Goal: Transaction & Acquisition: Purchase product/service

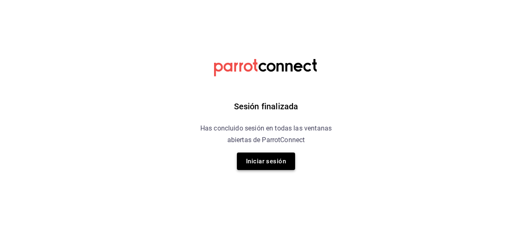
click at [266, 158] on button "Iniciar sesión" at bounding box center [266, 161] width 58 height 17
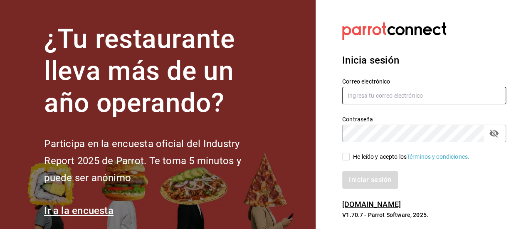
click at [365, 99] on input "text" at bounding box center [424, 95] width 164 height 17
type input "l"
type input "[PERSON_NAME][EMAIL_ADDRESS][DOMAIN_NAME]"
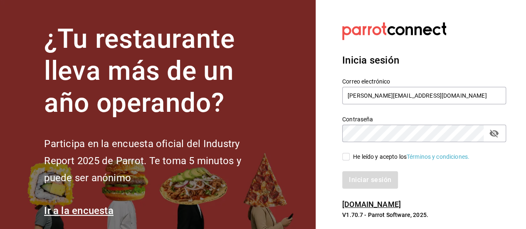
click at [348, 155] on input "He leído y acepto los Términos y condiciones." at bounding box center [345, 156] width 7 height 7
checkbox input "true"
click at [380, 177] on button "Iniciar sesión" at bounding box center [370, 179] width 57 height 17
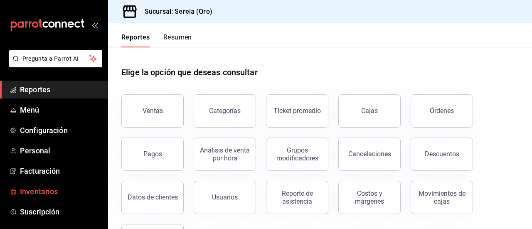
click at [37, 188] on span "Inventarios" at bounding box center [60, 191] width 81 height 11
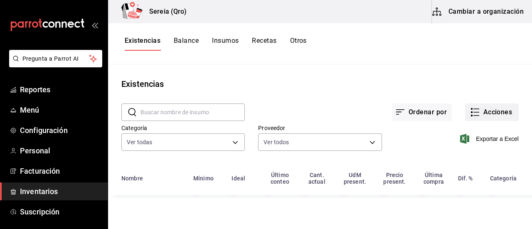
click at [484, 114] on button "Acciones" at bounding box center [492, 111] width 54 height 17
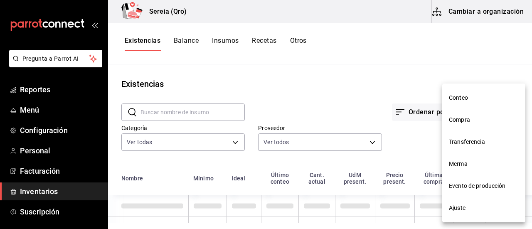
click at [473, 118] on span "Compra" at bounding box center [484, 120] width 70 height 9
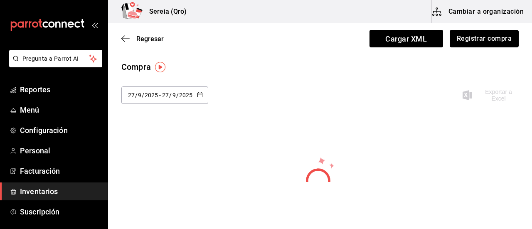
click at [475, 39] on button "Registrar compra" at bounding box center [484, 38] width 69 height 17
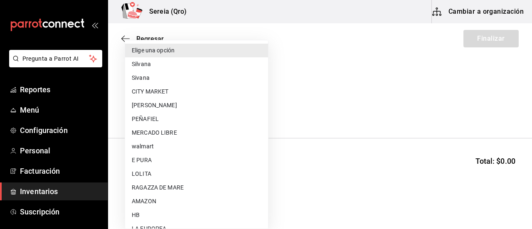
click at [263, 111] on body "Pregunta a Parrot AI Reportes Menú Configuración Personal Facturación Inventari…" at bounding box center [266, 91] width 532 height 182
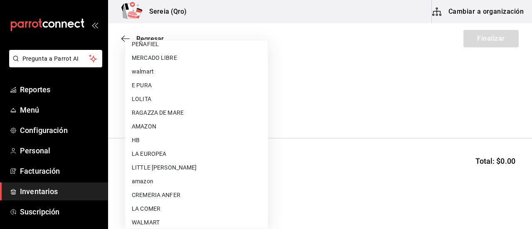
scroll to position [74, 0]
click at [145, 119] on li "RAGAZZA DE MARE" at bounding box center [196, 113] width 143 height 14
type input "c4774b37-e9ad-49b2-ab81-125c6eabbd03"
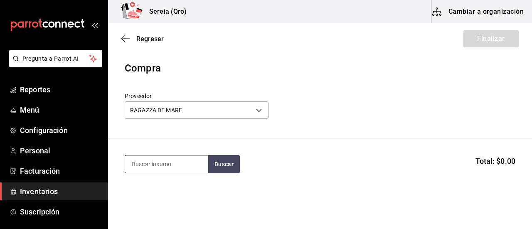
click at [150, 158] on input at bounding box center [166, 163] width 83 height 17
type input "salmon"
click at [233, 167] on button "Buscar" at bounding box center [224, 164] width 32 height 18
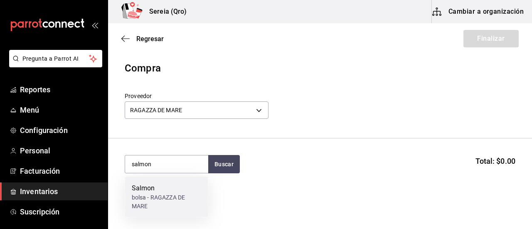
click at [146, 196] on div "bolsa - RAGAZZA DE MARE" at bounding box center [167, 201] width 70 height 17
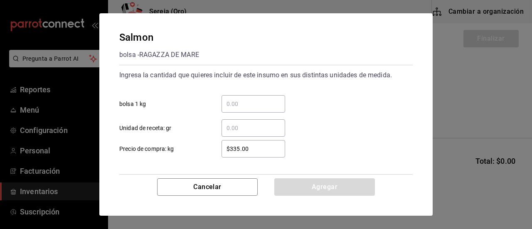
click at [229, 106] on input "​ bolsa 1 kg" at bounding box center [253, 104] width 64 height 10
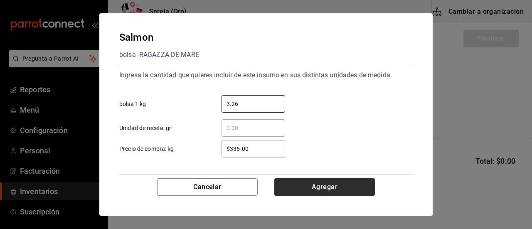
type input "3.26"
click at [316, 187] on button "Agregar" at bounding box center [324, 186] width 101 height 17
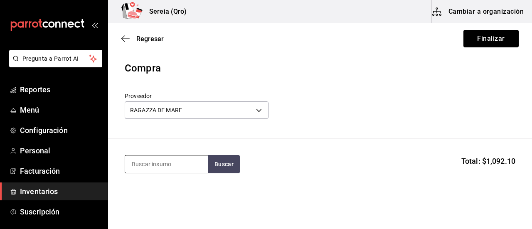
click at [167, 162] on input at bounding box center [166, 163] width 83 height 17
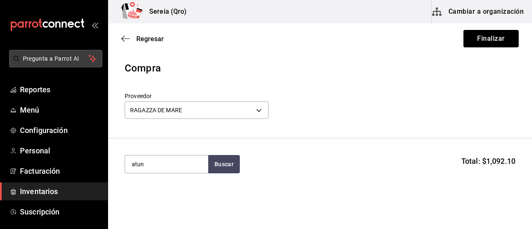
type input "atun"
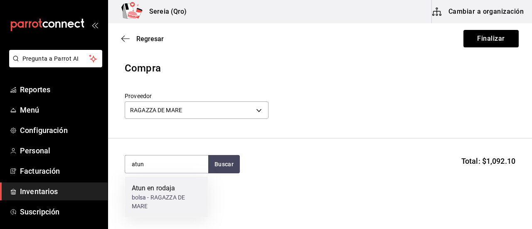
click at [170, 188] on div "Atun en rodaja" at bounding box center [167, 188] width 70 height 10
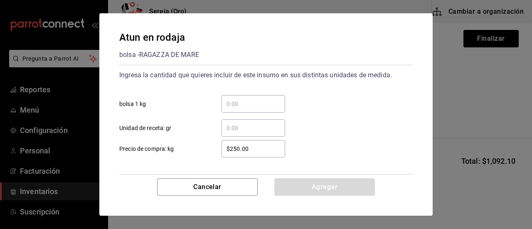
click at [232, 98] on div "​" at bounding box center [253, 103] width 64 height 17
click at [232, 99] on input "​ bolsa 1 kg" at bounding box center [253, 104] width 64 height 10
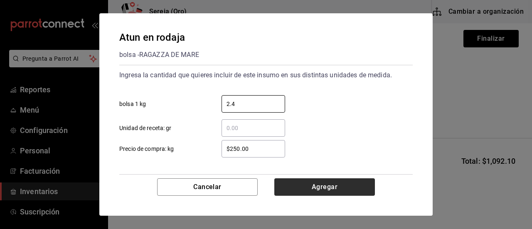
type input "2.4"
click at [317, 195] on button "Agregar" at bounding box center [324, 186] width 101 height 17
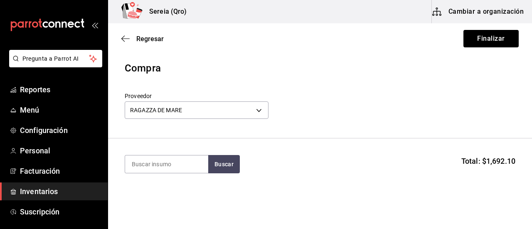
click at [171, 154] on section "Buscar Total: $1,692.10" at bounding box center [320, 164] width 424 height 52
click at [171, 157] on input at bounding box center [166, 163] width 83 height 17
click at [225, 165] on button "Buscar" at bounding box center [224, 164] width 32 height 18
click at [222, 167] on button "Buscar" at bounding box center [224, 164] width 32 height 18
drag, startPoint x: 140, startPoint y: 169, endPoint x: 125, endPoint y: 167, distance: 15.0
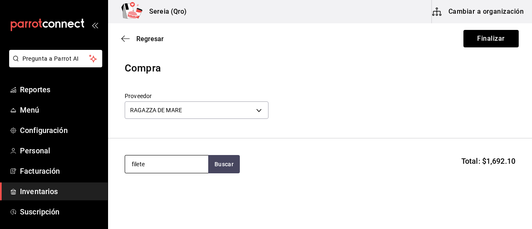
click at [125, 167] on div "filete" at bounding box center [167, 164] width 84 height 18
type input "lonja"
click at [227, 170] on button "Buscar" at bounding box center [224, 164] width 32 height 18
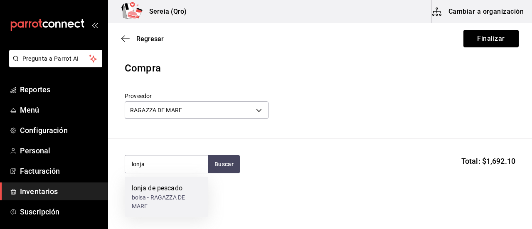
click at [143, 188] on div "lonja de pescado" at bounding box center [167, 188] width 70 height 10
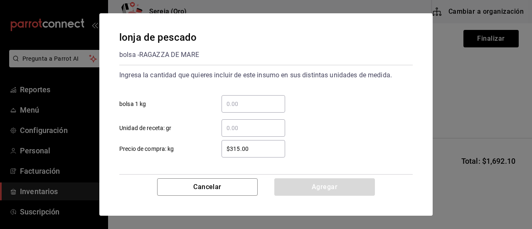
click at [237, 103] on input "​ bolsa 1 kg" at bounding box center [253, 104] width 64 height 10
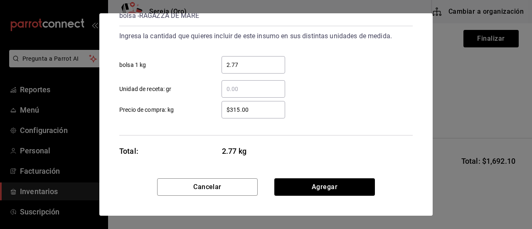
scroll to position [40, 0]
type input "2.77"
click at [239, 108] on input "$315.00" at bounding box center [253, 108] width 64 height 10
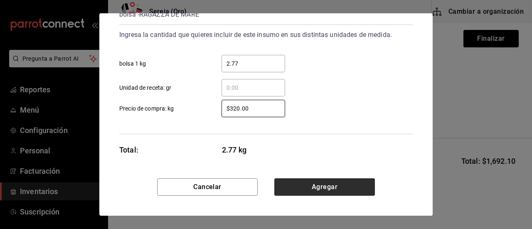
type input "$320.00"
click at [316, 183] on button "Agregar" at bounding box center [324, 186] width 101 height 17
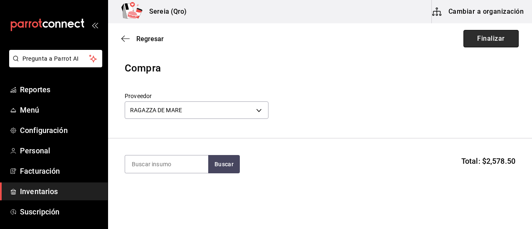
click at [498, 41] on button "Finalizar" at bounding box center [490, 38] width 55 height 17
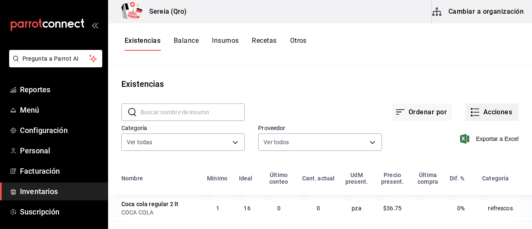
click at [473, 116] on icon "button" at bounding box center [476, 116] width 6 height 0
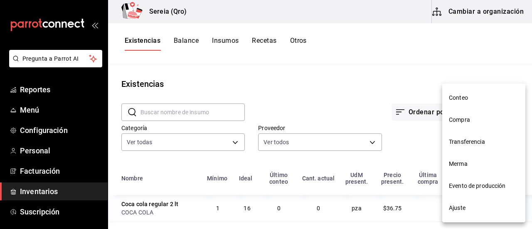
click at [463, 119] on span "Compra" at bounding box center [484, 120] width 70 height 9
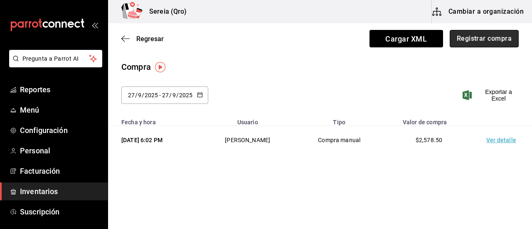
click at [465, 40] on button "Registrar compra" at bounding box center [484, 38] width 69 height 17
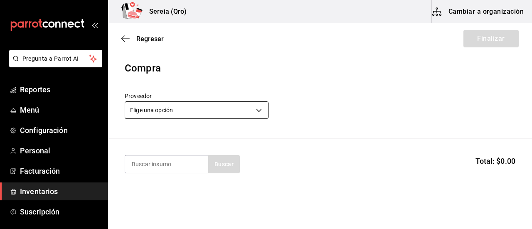
click at [261, 110] on body "Pregunta a Parrot AI Reportes Menú Configuración Personal Facturación Inventari…" at bounding box center [266, 91] width 532 height 182
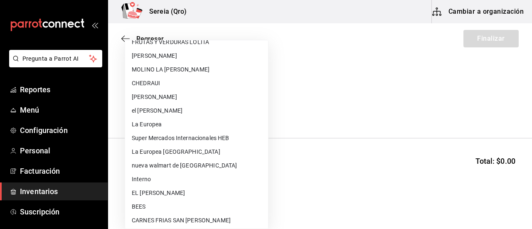
scroll to position [490, 0]
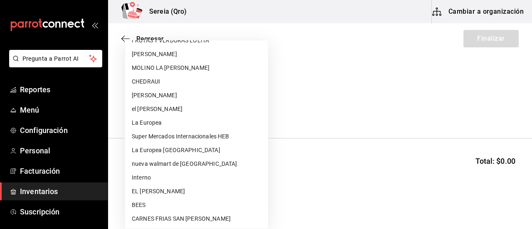
click at [167, 220] on li "CARNES FRIAS SAN [PERSON_NAME]" at bounding box center [196, 219] width 143 height 14
type input "1c960016-e686-4abd-9451-875d6dfbe43c"
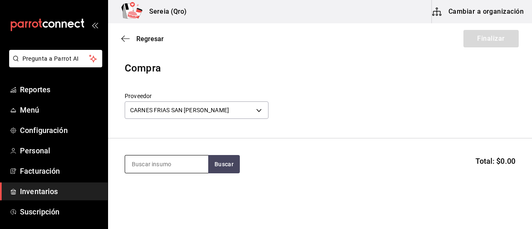
click at [152, 164] on input at bounding box center [166, 163] width 83 height 17
type input "rib"
click at [229, 166] on button "Buscar" at bounding box center [224, 164] width 32 height 18
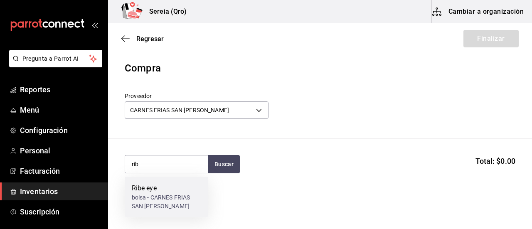
click at [152, 189] on div "Ribe eye" at bounding box center [167, 188] width 70 height 10
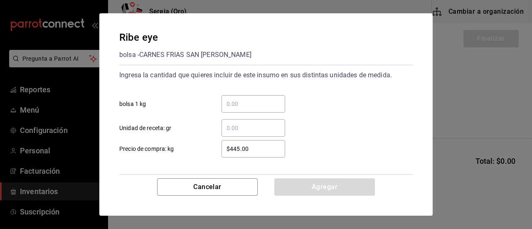
click at [233, 102] on input "​ bolsa 1 kg" at bounding box center [253, 104] width 64 height 10
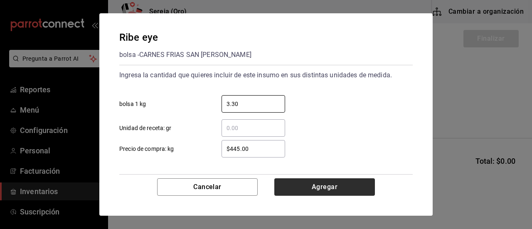
type input "3.30"
click at [329, 184] on button "Agregar" at bounding box center [324, 186] width 101 height 17
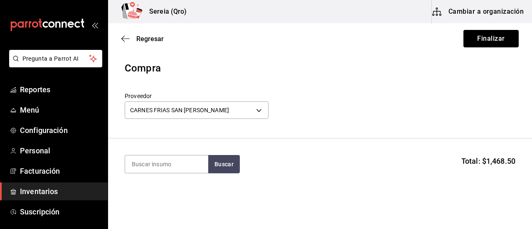
scroll to position [42, 0]
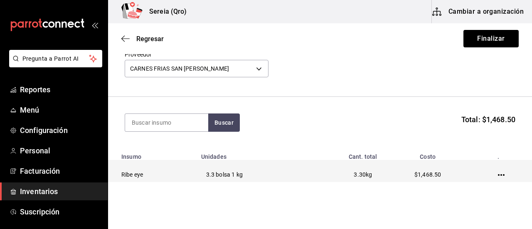
click at [498, 176] on icon "button" at bounding box center [501, 175] width 7 height 7
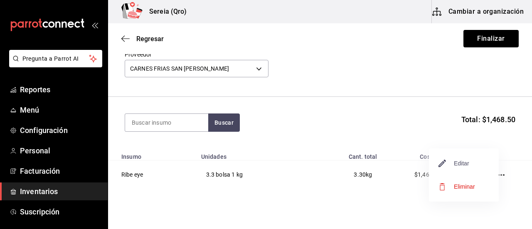
click at [462, 160] on span "Editar" at bounding box center [454, 163] width 30 height 10
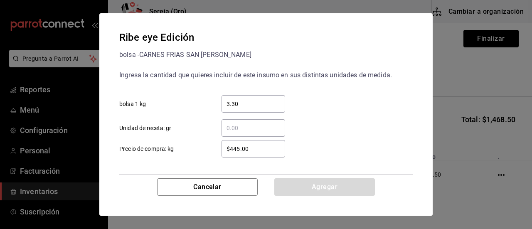
click at [237, 149] on input "$445.00" at bounding box center [253, 149] width 64 height 10
click at [239, 148] on input "$445.00" at bounding box center [253, 149] width 64 height 10
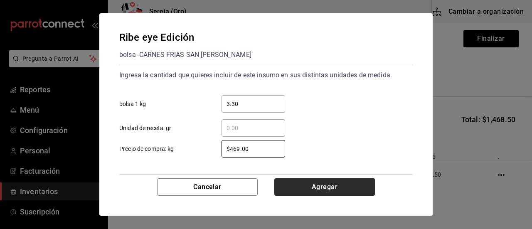
type input "$469.00"
click at [330, 184] on button "Agregar" at bounding box center [324, 186] width 101 height 17
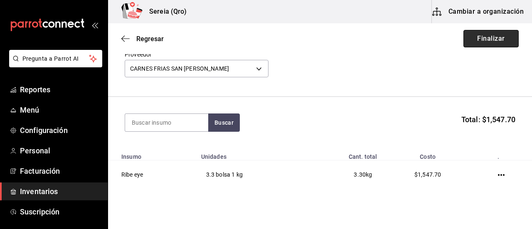
click at [491, 45] on button "Finalizar" at bounding box center [490, 38] width 55 height 17
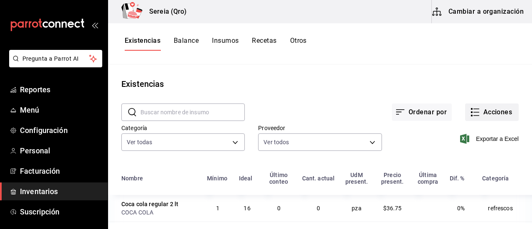
click at [470, 111] on icon "button" at bounding box center [475, 112] width 10 height 10
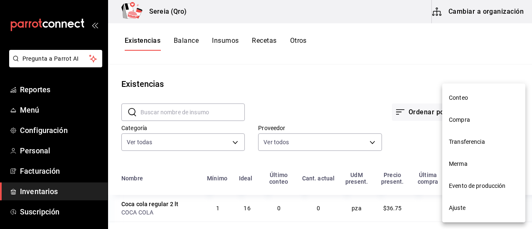
click at [454, 116] on span "Compra" at bounding box center [484, 120] width 70 height 9
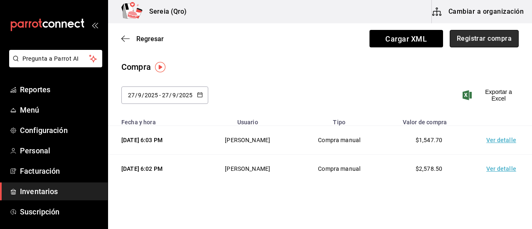
click at [462, 36] on button "Registrar compra" at bounding box center [484, 38] width 69 height 17
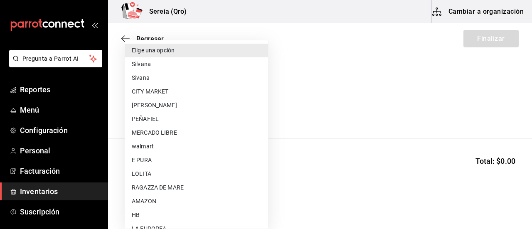
click at [258, 110] on body "Pregunta a Parrot AI Reportes Menú Configuración Personal Facturación Inventari…" at bounding box center [266, 91] width 532 height 182
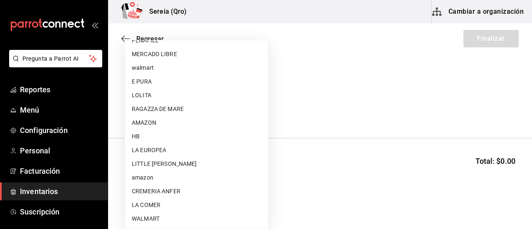
scroll to position [83, 0]
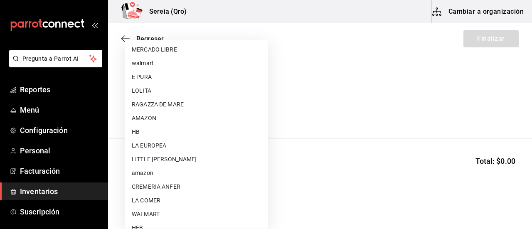
click at [164, 160] on li "LITTLE [PERSON_NAME]" at bounding box center [196, 160] width 143 height 14
type input "bacd41a0-ae29-4eb1-8bd2-51cfa52d2401"
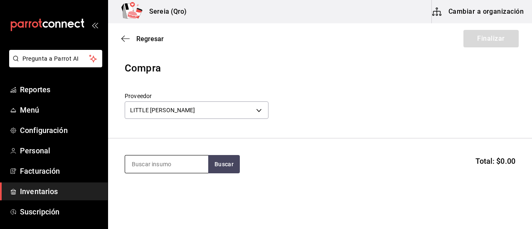
click at [165, 163] on input at bounding box center [166, 163] width 83 height 17
type input "agua"
click at [226, 169] on button "Buscar" at bounding box center [224, 164] width 32 height 18
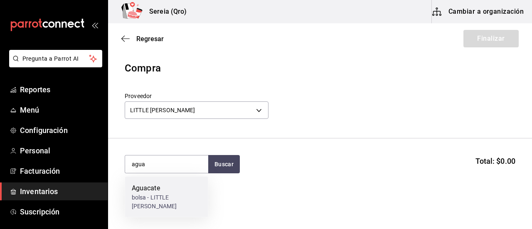
click at [147, 191] on div "Aguacate" at bounding box center [167, 188] width 70 height 10
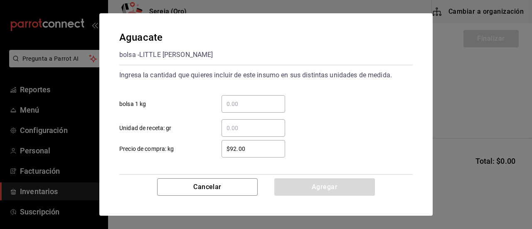
click at [229, 105] on input "​ bolsa 1 kg" at bounding box center [253, 104] width 64 height 10
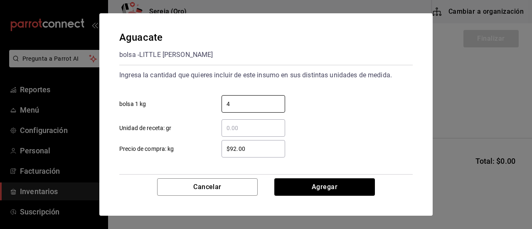
type input "4"
drag, startPoint x: 239, startPoint y: 148, endPoint x: 226, endPoint y: 150, distance: 12.6
click at [226, 150] on input "$92.00" at bounding box center [253, 149] width 64 height 10
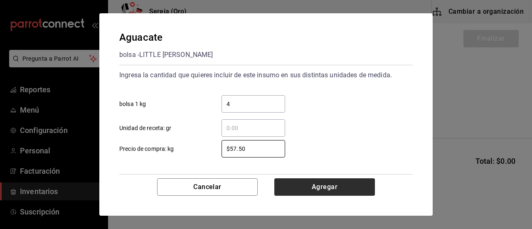
type input "$57.50"
click at [337, 189] on button "Agregar" at bounding box center [324, 186] width 101 height 17
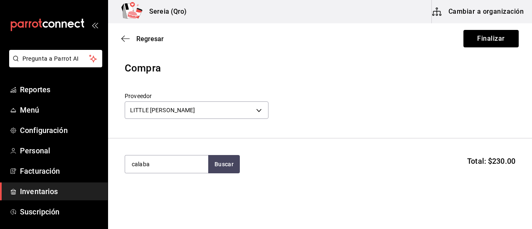
type input "calaba"
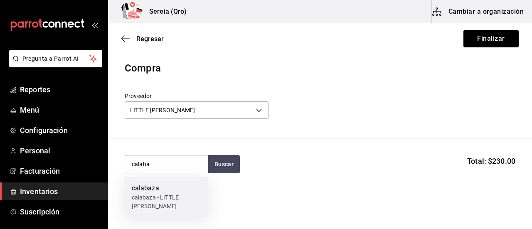
click at [145, 187] on div "calabaza" at bounding box center [167, 188] width 70 height 10
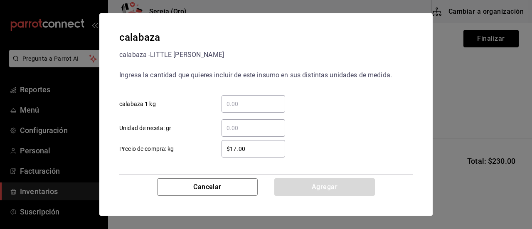
click at [232, 103] on input "​ calabaza 1 kg" at bounding box center [253, 104] width 64 height 10
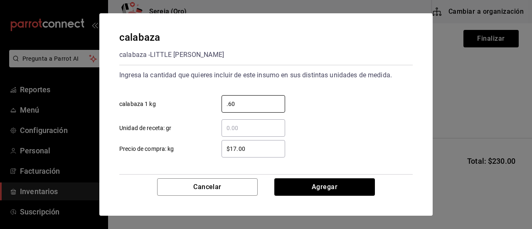
type input "0.60"
click at [235, 147] on input "$17.00" at bounding box center [253, 149] width 64 height 10
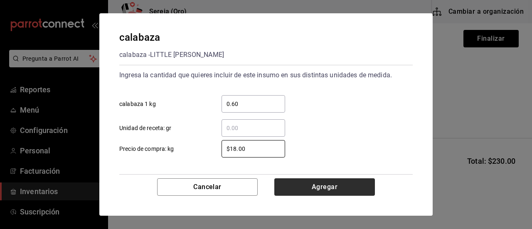
type input "$18.00"
click at [314, 191] on button "Agregar" at bounding box center [324, 186] width 101 height 17
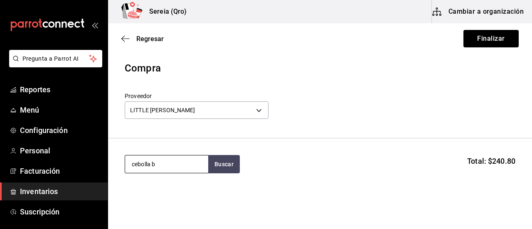
type input "cebolla b"
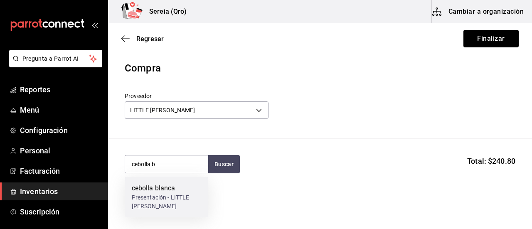
click at [161, 195] on div "Presentación - LITTLE [PERSON_NAME]" at bounding box center [167, 201] width 70 height 17
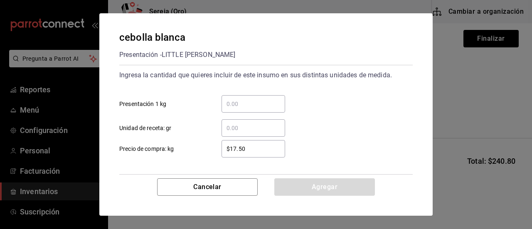
click at [226, 106] on input "​ Presentación 1 kg" at bounding box center [253, 104] width 64 height 10
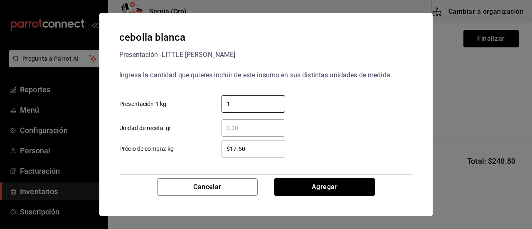
type input "1"
drag, startPoint x: 236, startPoint y: 149, endPoint x: 241, endPoint y: 148, distance: 5.5
click at [236, 149] on input "$17.50" at bounding box center [253, 149] width 64 height 10
drag, startPoint x: 250, startPoint y: 143, endPoint x: 222, endPoint y: 149, distance: 28.0
click at [222, 149] on input "$17.50" at bounding box center [253, 149] width 64 height 10
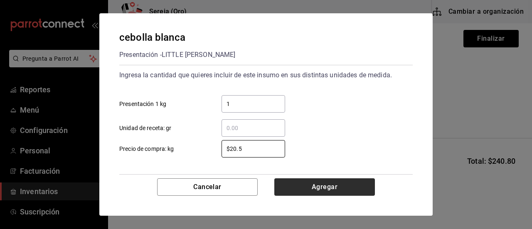
type input "$20.5"
click at [321, 188] on button "Agregar" at bounding box center [324, 186] width 101 height 17
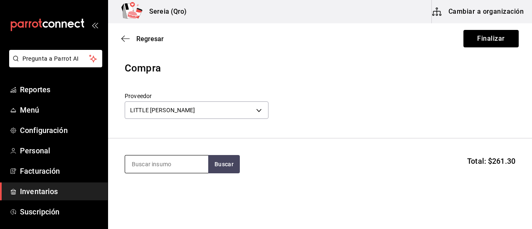
click at [172, 160] on input at bounding box center [166, 163] width 83 height 17
type input "cebolla m"
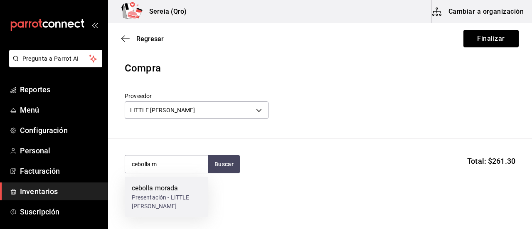
click at [166, 191] on div "cebolla morada" at bounding box center [167, 188] width 70 height 10
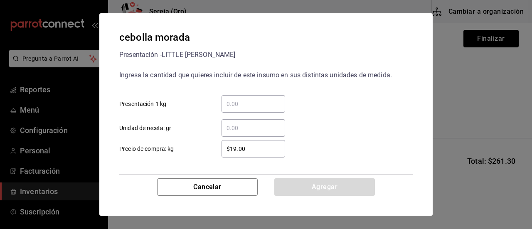
click at [233, 108] on input "​ Presentación 1 kg" at bounding box center [253, 104] width 64 height 10
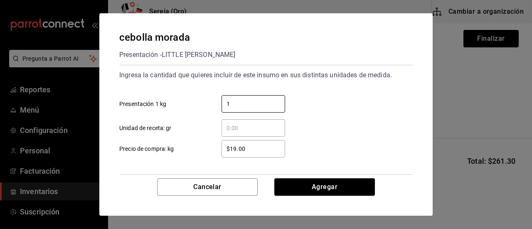
type input "1"
drag, startPoint x: 234, startPoint y: 148, endPoint x: 256, endPoint y: 148, distance: 21.2
click at [256, 148] on input "$19.00" at bounding box center [253, 149] width 64 height 10
type input "$1"
type input "$24.50"
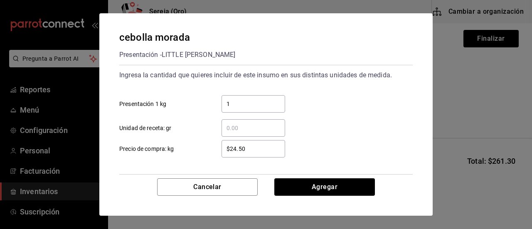
click at [295, 176] on div "[PERSON_NAME] Presentación - LITTLE [PERSON_NAME] la cantidad que quieres inclu…" at bounding box center [265, 95] width 333 height 165
click at [298, 185] on button "Agregar" at bounding box center [324, 186] width 101 height 17
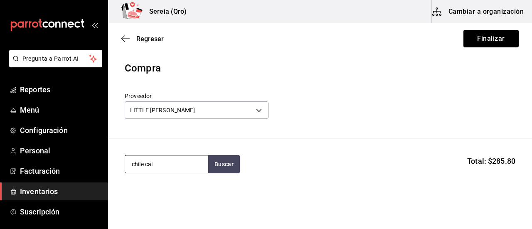
type input "chile cal"
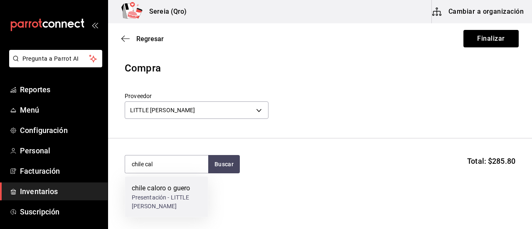
click at [155, 195] on div "Presentación - LITTLE [PERSON_NAME]" at bounding box center [167, 201] width 70 height 17
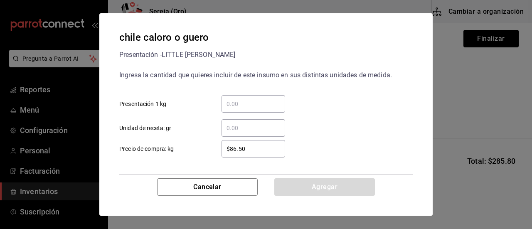
click at [230, 103] on input "​ Presentación 1 kg" at bounding box center [253, 104] width 64 height 10
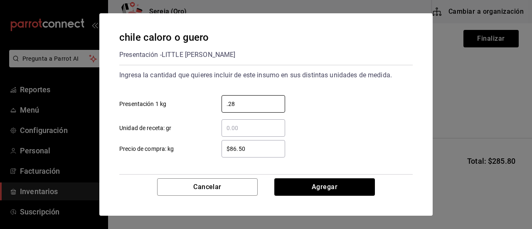
type input "0.28"
drag, startPoint x: 256, startPoint y: 150, endPoint x: 212, endPoint y: 151, distance: 43.2
click at [212, 151] on div "$86.50 ​" at bounding box center [246, 148] width 77 height 17
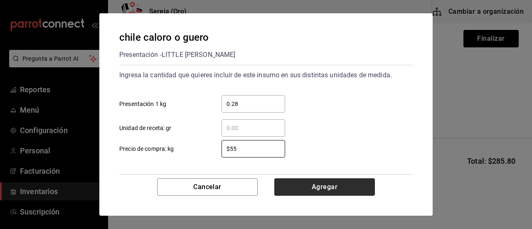
type input "$55"
click at [339, 186] on button "Agregar" at bounding box center [324, 186] width 101 height 17
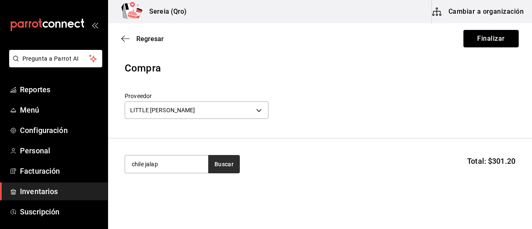
type input "chile jalap"
click at [225, 167] on button "Buscar" at bounding box center [224, 164] width 32 height 18
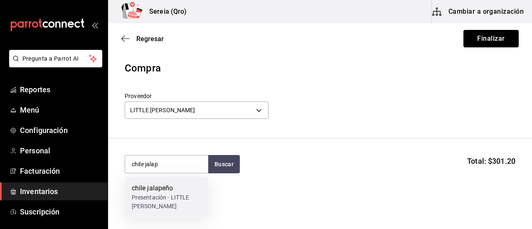
click at [160, 190] on div "chile jalapeño" at bounding box center [167, 188] width 70 height 10
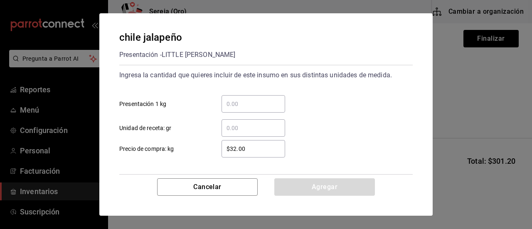
click at [229, 103] on input "​ Presentación 1 kg" at bounding box center [253, 104] width 64 height 10
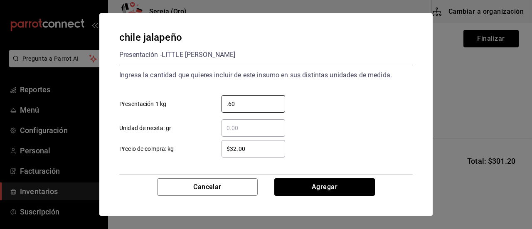
type input "0.60"
drag, startPoint x: 246, startPoint y: 148, endPoint x: 224, endPoint y: 150, distance: 22.1
click at [224, 150] on input "$32.00" at bounding box center [253, 149] width 64 height 10
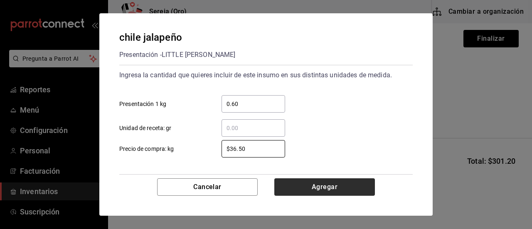
type input "$36.50"
click at [341, 187] on button "Agregar" at bounding box center [324, 186] width 101 height 17
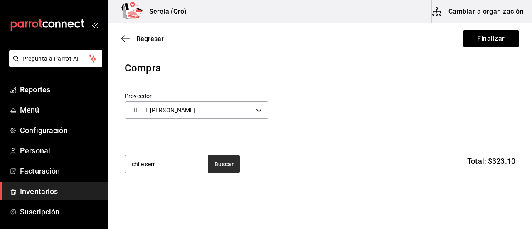
type input "chile serr"
click at [222, 166] on button "Buscar" at bounding box center [224, 164] width 32 height 18
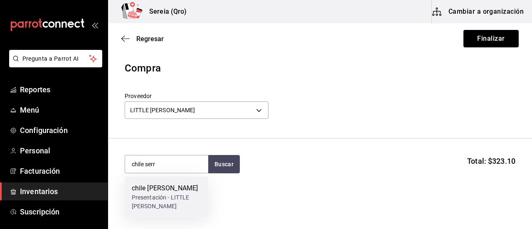
click at [162, 190] on div "chile [PERSON_NAME]" at bounding box center [167, 188] width 70 height 10
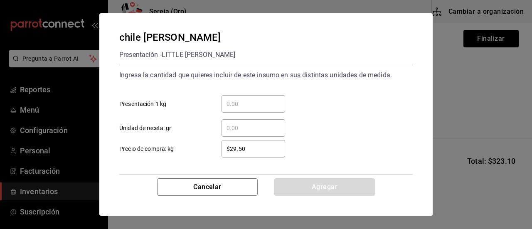
click at [231, 108] on input "​ Presentación 1 kg" at bounding box center [253, 104] width 64 height 10
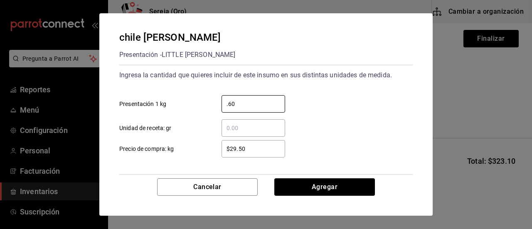
type input "0.60"
drag, startPoint x: 248, startPoint y: 153, endPoint x: 207, endPoint y: 144, distance: 41.6
click at [207, 144] on label "$29.50 ​ Precio de compra: kg" at bounding box center [202, 148] width 166 height 17
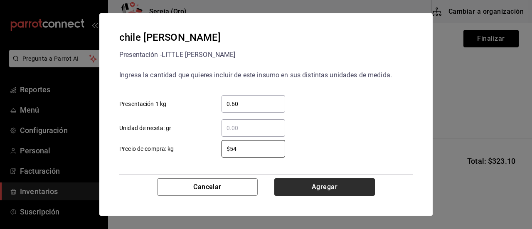
type input "$54"
click at [330, 189] on button "Agregar" at bounding box center [324, 186] width 101 height 17
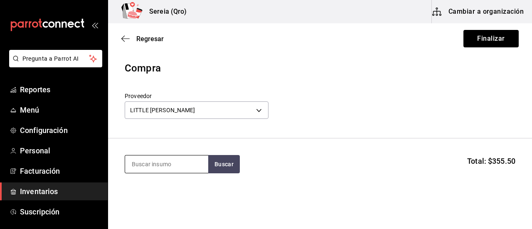
click at [151, 166] on input at bounding box center [166, 163] width 83 height 17
type input "jito"
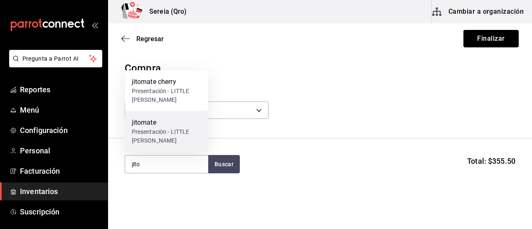
click at [150, 128] on div "Presentación - LITTLE [PERSON_NAME]" at bounding box center [167, 136] width 70 height 17
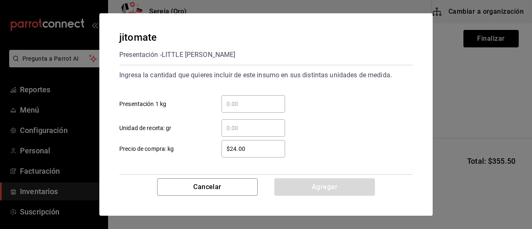
click at [228, 107] on input "​ Presentación 1 kg" at bounding box center [253, 104] width 64 height 10
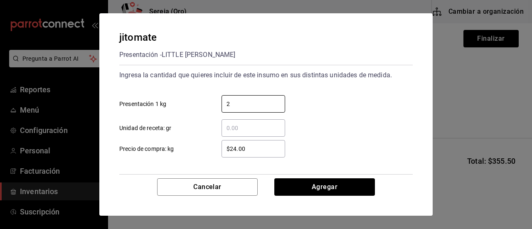
type input "2"
click at [236, 147] on input "$24.00" at bounding box center [253, 149] width 64 height 10
drag, startPoint x: 249, startPoint y: 147, endPoint x: 226, endPoint y: 148, distance: 22.9
click at [226, 148] on input "$24.00" at bounding box center [253, 149] width 64 height 10
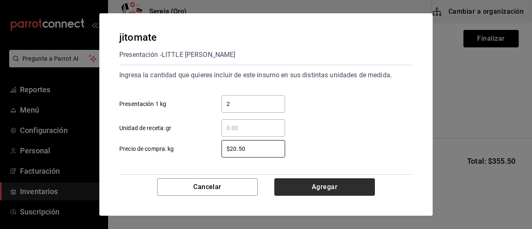
type input "$20.50"
click at [309, 184] on button "Agregar" at bounding box center [324, 186] width 101 height 17
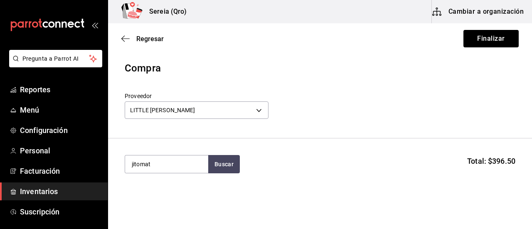
type input "jitomat"
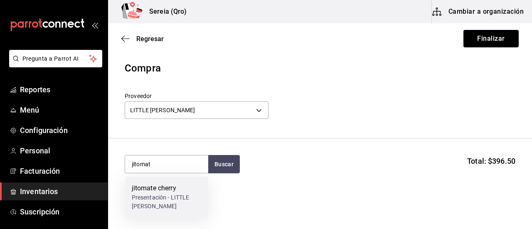
click at [161, 191] on div "jitomate cherry" at bounding box center [167, 188] width 70 height 10
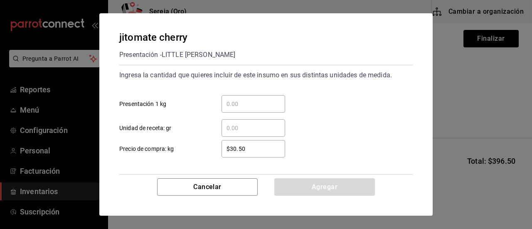
click at [234, 101] on input "​ Presentación 1 kg" at bounding box center [253, 104] width 64 height 10
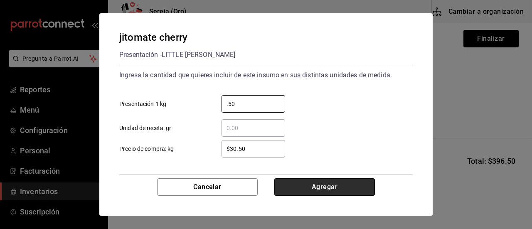
type input "0.50"
click at [316, 188] on button "Agregar" at bounding box center [324, 186] width 101 height 17
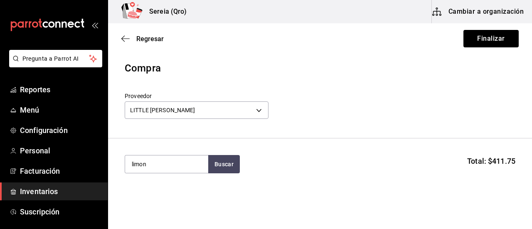
type input "limon"
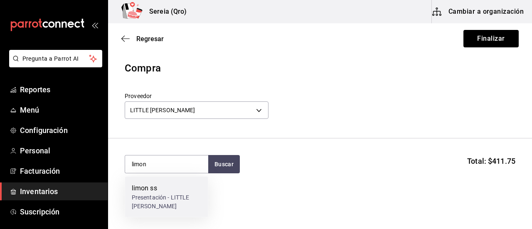
click at [157, 187] on div "limon ss" at bounding box center [167, 188] width 70 height 10
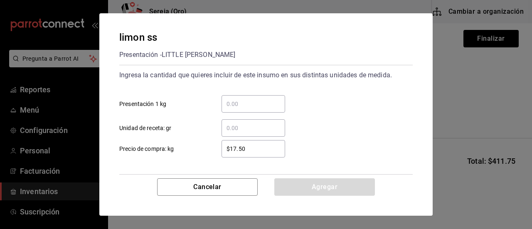
click at [241, 101] on input "​ Presentación 1 kg" at bounding box center [253, 104] width 64 height 10
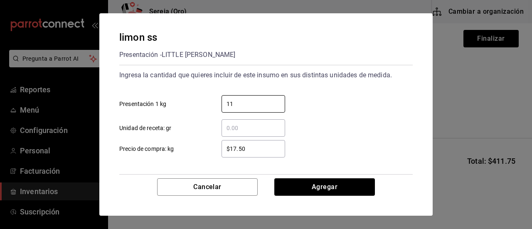
type input "11"
drag, startPoint x: 248, startPoint y: 148, endPoint x: 221, endPoint y: 148, distance: 26.6
click at [221, 148] on input "$17.50" at bounding box center [253, 149] width 64 height 10
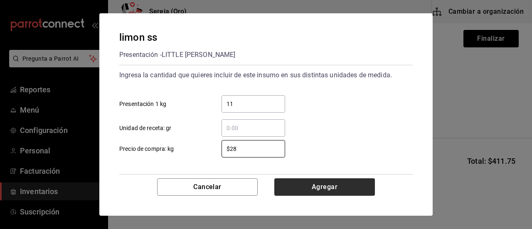
type input "$28"
click at [307, 183] on button "Agregar" at bounding box center [324, 186] width 101 height 17
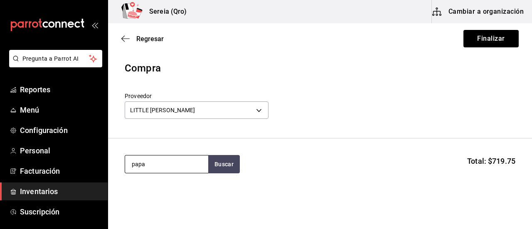
type input "papa"
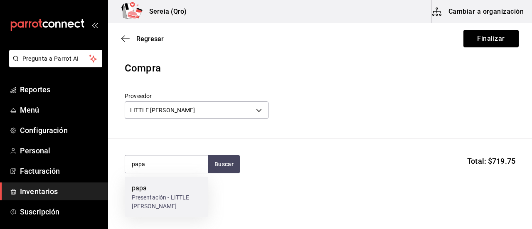
click at [150, 197] on div "Presentación - LITTLE [PERSON_NAME]" at bounding box center [167, 201] width 70 height 17
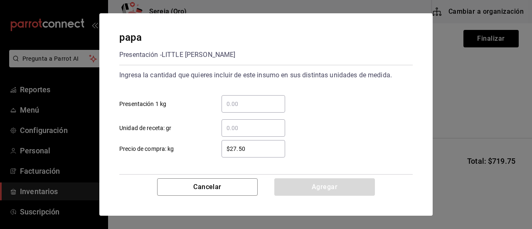
click at [233, 111] on div "​" at bounding box center [253, 103] width 64 height 17
click at [233, 109] on input "​ Presentación 1 kg" at bounding box center [253, 104] width 64 height 10
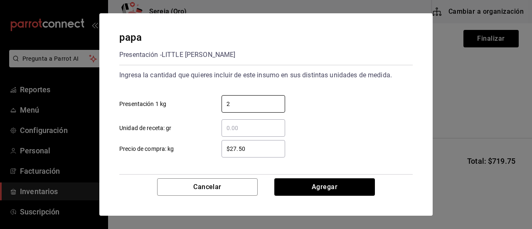
type input "2"
click at [241, 147] on input "$27.50" at bounding box center [253, 149] width 64 height 10
drag, startPoint x: 247, startPoint y: 148, endPoint x: 218, endPoint y: 148, distance: 28.7
click at [218, 148] on div "$27.50 ​" at bounding box center [246, 148] width 77 height 17
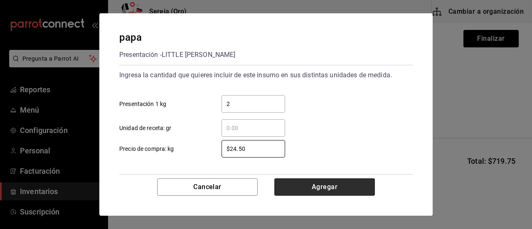
type input "$24.50"
click at [320, 186] on button "Agregar" at bounding box center [324, 186] width 101 height 17
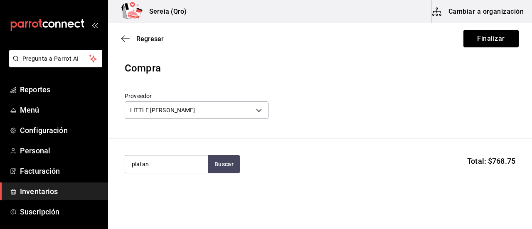
type input "platan"
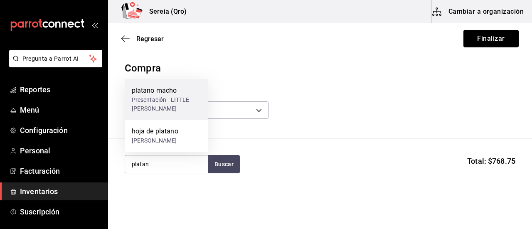
click at [166, 93] on div "platano macho" at bounding box center [167, 91] width 70 height 10
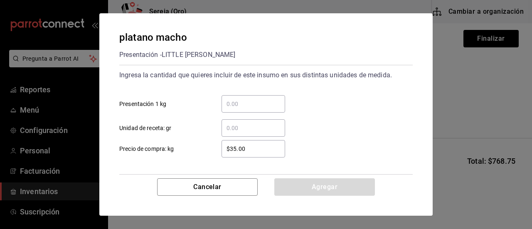
click at [229, 109] on div "​" at bounding box center [253, 103] width 64 height 17
click at [229, 109] on input "​ Presentación 1 kg" at bounding box center [253, 104] width 64 height 10
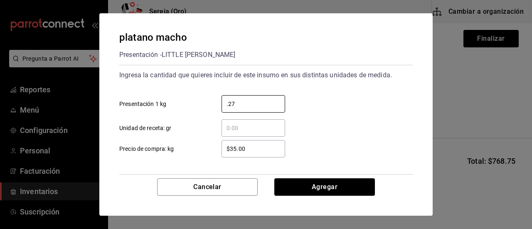
type input "0.27"
drag, startPoint x: 258, startPoint y: 150, endPoint x: 224, endPoint y: 151, distance: 34.1
click at [224, 151] on input "$35.00" at bounding box center [253, 149] width 64 height 10
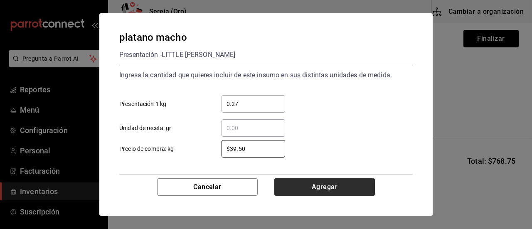
type input "$39.50"
click at [316, 185] on button "Agregar" at bounding box center [324, 186] width 101 height 17
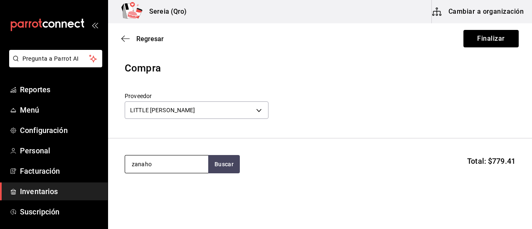
type input "zanaho"
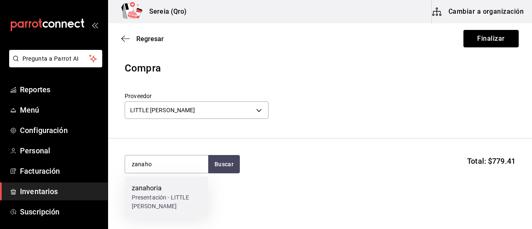
click at [143, 197] on div "Presentación - LITTLE [PERSON_NAME]" at bounding box center [167, 201] width 70 height 17
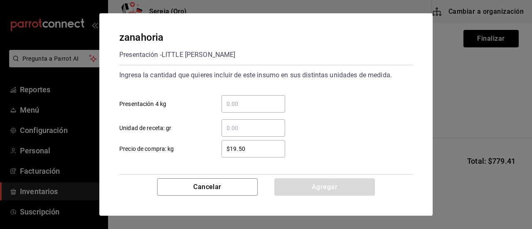
click at [234, 103] on input "​ Presentación 4 kg" at bounding box center [253, 104] width 64 height 10
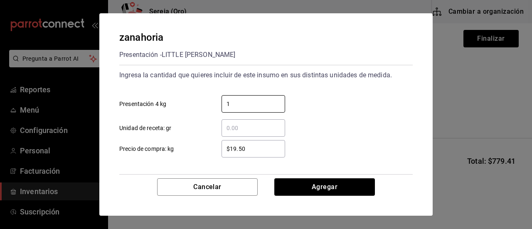
type input "1"
click at [231, 147] on input "$19.50" at bounding box center [253, 149] width 64 height 10
drag, startPoint x: 243, startPoint y: 145, endPoint x: 244, endPoint y: 151, distance: 6.7
click at [244, 151] on input "$19.50" at bounding box center [253, 149] width 64 height 10
drag, startPoint x: 247, startPoint y: 149, endPoint x: 223, endPoint y: 149, distance: 23.7
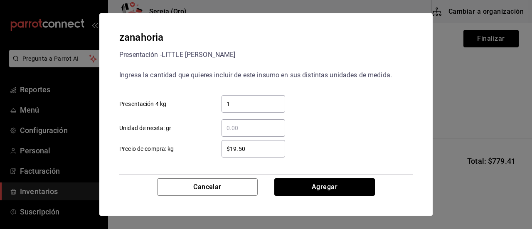
click at [223, 149] on input "$19.50" at bounding box center [253, 149] width 64 height 10
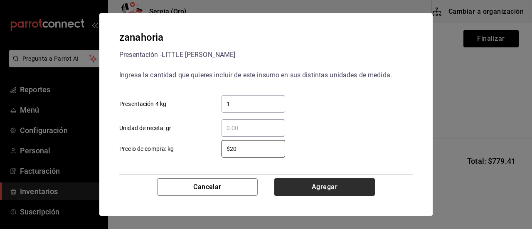
type input "$20"
click at [308, 187] on button "Agregar" at bounding box center [324, 186] width 101 height 17
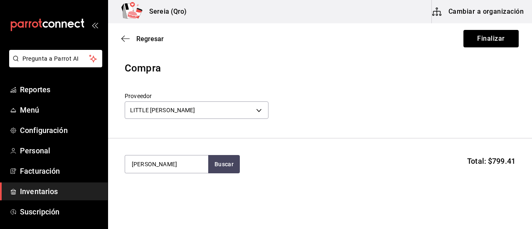
type input "[PERSON_NAME]"
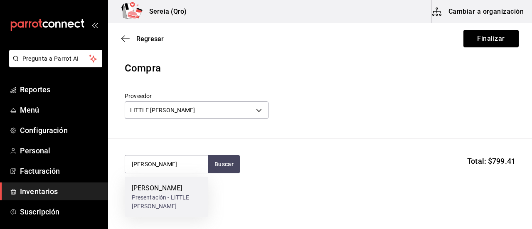
click at [149, 191] on div "[PERSON_NAME]" at bounding box center [167, 188] width 70 height 10
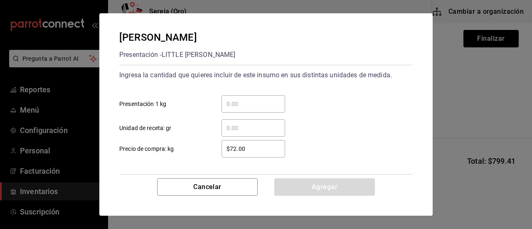
click at [232, 108] on input "​ Presentación 1 kg" at bounding box center [253, 104] width 64 height 10
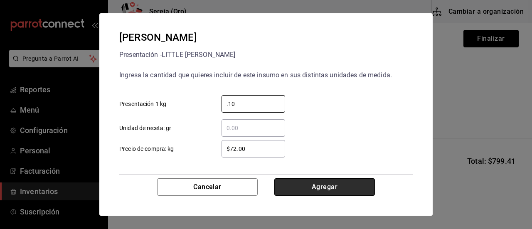
type input "0.10"
click at [320, 190] on button "Agregar" at bounding box center [324, 186] width 101 height 17
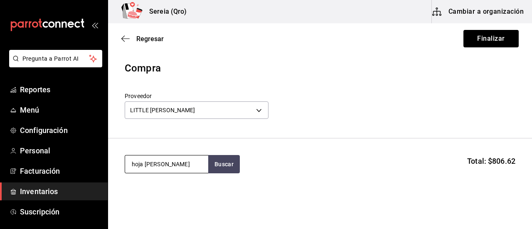
type input "hoja [PERSON_NAME]"
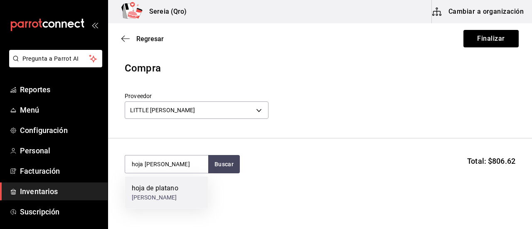
click at [141, 193] on div "[PERSON_NAME]" at bounding box center [155, 197] width 47 height 9
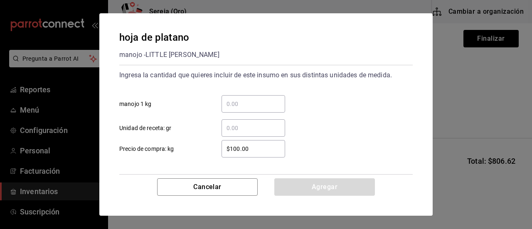
click at [229, 100] on input "​ manojo 1 kg" at bounding box center [253, 104] width 64 height 10
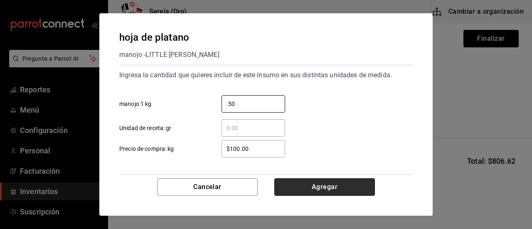
type input "0.50"
click at [317, 190] on button "Agregar" at bounding box center [324, 186] width 101 height 17
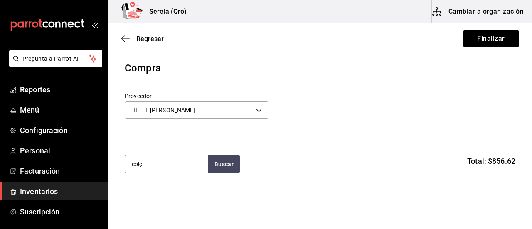
type input "col"
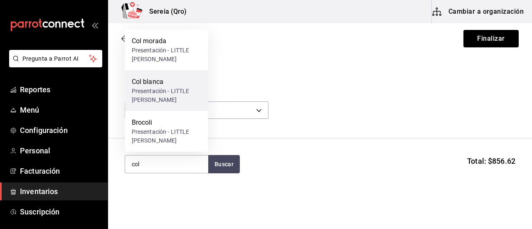
click at [150, 89] on div "Presentación - LITTLE [PERSON_NAME]" at bounding box center [167, 95] width 70 height 17
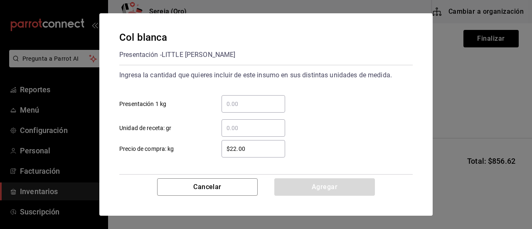
click at [236, 101] on input "​ Presentación 1 kg" at bounding box center [253, 104] width 64 height 10
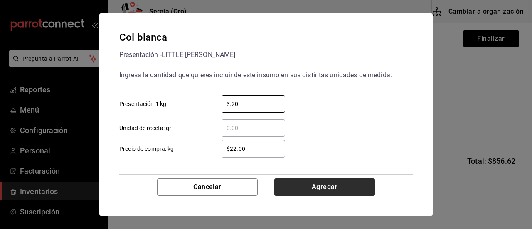
type input "3.20"
click at [329, 187] on button "Agregar" at bounding box center [324, 186] width 101 height 17
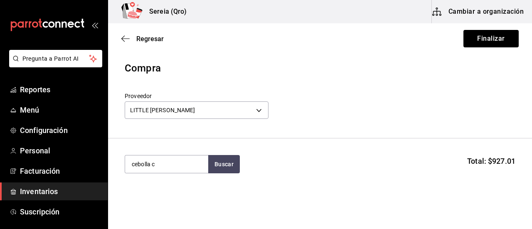
type input "cebolla c"
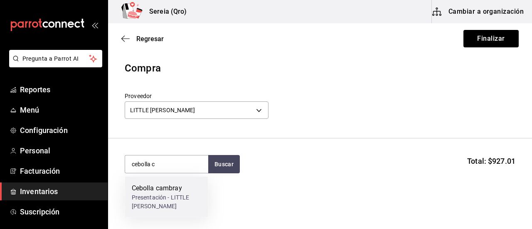
click at [165, 192] on div "Cebolla cambray" at bounding box center [167, 188] width 70 height 10
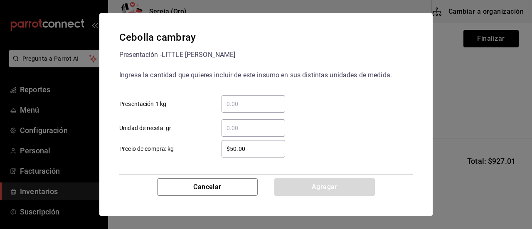
click at [231, 111] on div "​" at bounding box center [253, 103] width 64 height 17
click at [231, 109] on input "​ Presentación 1 kg" at bounding box center [253, 104] width 64 height 10
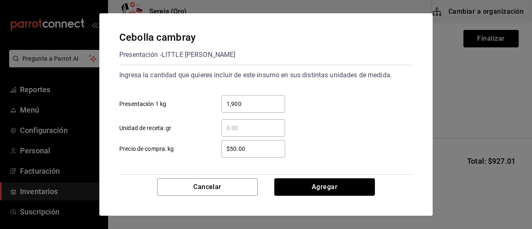
click at [233, 101] on input "1,900" at bounding box center [253, 104] width 64 height 10
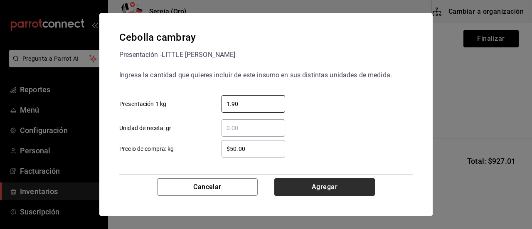
type input "1.90"
click at [315, 184] on button "Agregar" at bounding box center [324, 186] width 101 height 17
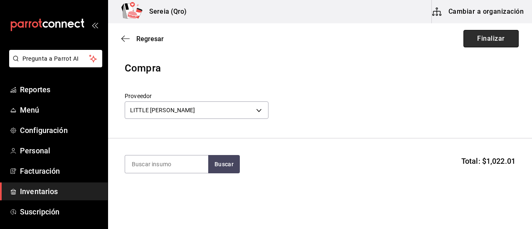
click at [482, 34] on button "Finalizar" at bounding box center [490, 38] width 55 height 17
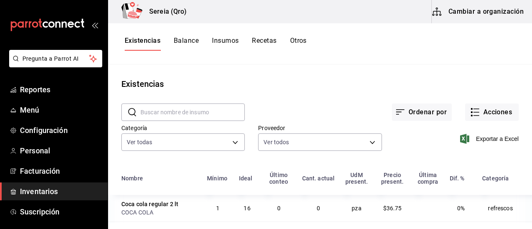
click at [469, 16] on button "Cambiar a organización" at bounding box center [478, 11] width 93 height 23
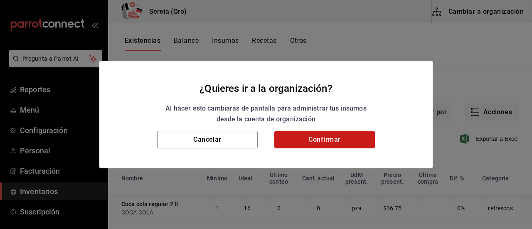
click at [315, 138] on button "Confirmar" at bounding box center [324, 139] width 101 height 17
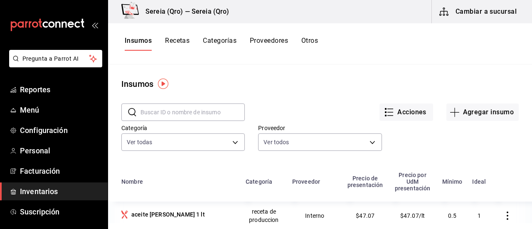
click at [183, 41] on button "Recetas" at bounding box center [177, 44] width 25 height 14
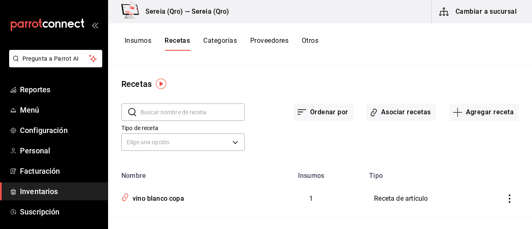
click at [393, 100] on div "Ordenar por Asociar recetas Agregar receta" at bounding box center [382, 105] width 274 height 31
click at [393, 108] on button "Asociar recetas" at bounding box center [401, 111] width 69 height 17
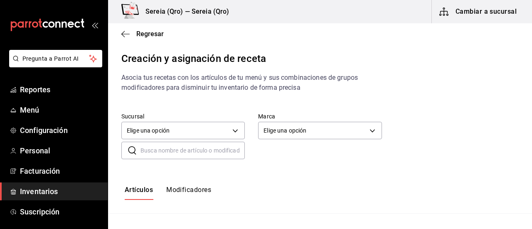
click at [166, 153] on input "text" at bounding box center [192, 150] width 104 height 17
type input "mojarr"
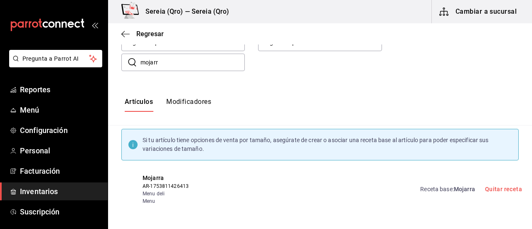
scroll to position [88, 0]
click at [459, 189] on span "Mojarra" at bounding box center [464, 189] width 21 height 7
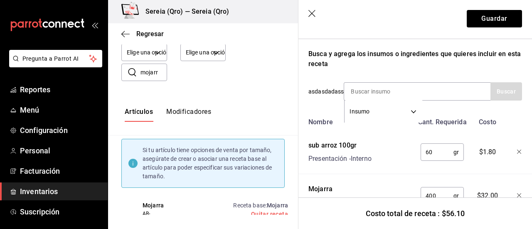
scroll to position [166, 0]
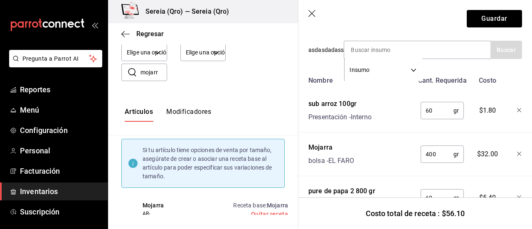
click at [311, 14] on icon "button" at bounding box center [311, 13] width 7 height 7
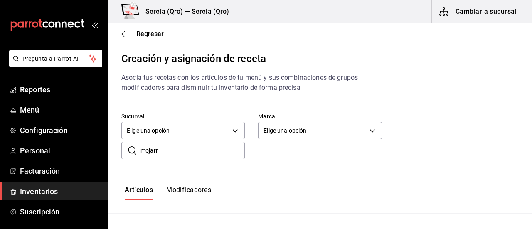
scroll to position [0, 0]
click at [126, 35] on icon "button" at bounding box center [125, 33] width 8 height 7
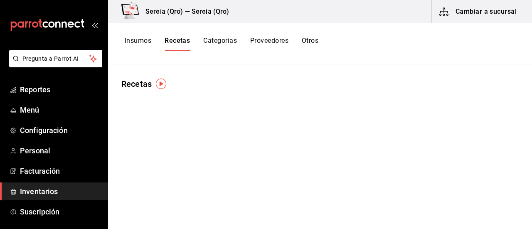
click at [132, 42] on button "Insumos" at bounding box center [138, 44] width 27 height 14
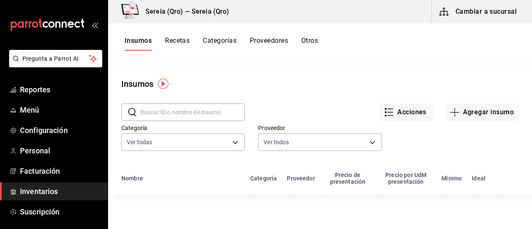
click at [155, 115] on input "text" at bounding box center [192, 112] width 104 height 17
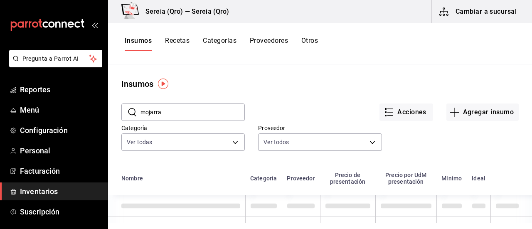
type input "mojarra"
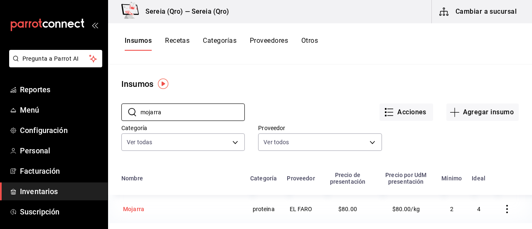
click at [135, 212] on div "Mojarra" at bounding box center [133, 209] width 21 height 8
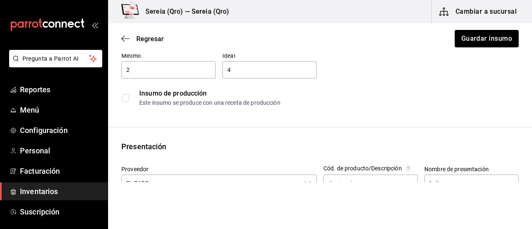
scroll to position [166, 0]
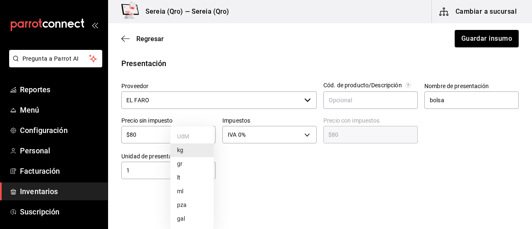
click at [204, 171] on body "Pregunta a Parrot AI Reportes Menú Configuración Personal Facturación Inventari…" at bounding box center [266, 91] width 532 height 182
click at [178, 204] on li "pza" at bounding box center [191, 205] width 43 height 14
type input "UNIT"
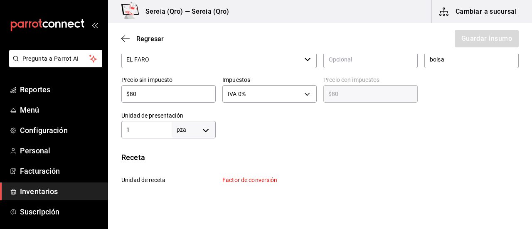
scroll to position [208, 0]
drag, startPoint x: 137, startPoint y: 93, endPoint x: 120, endPoint y: 93, distance: 17.5
click at [120, 93] on div "Precio sin impuesto $80 ​" at bounding box center [165, 87] width 101 height 36
type input "$5"
type input "$5.00"
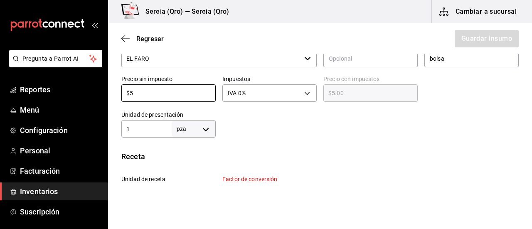
type input "$50"
type input "$50.00"
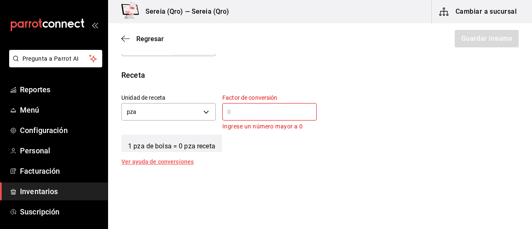
scroll to position [291, 0]
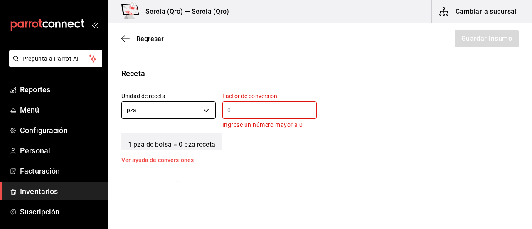
type input "$50"
click at [142, 108] on body "Pregunta a Parrot AI Reportes Menú Configuración Personal Facturación Inventari…" at bounding box center [266, 91] width 532 height 182
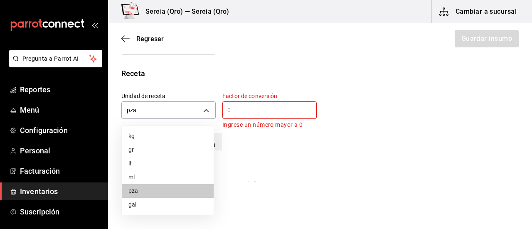
click at [228, 114] on div at bounding box center [266, 114] width 532 height 229
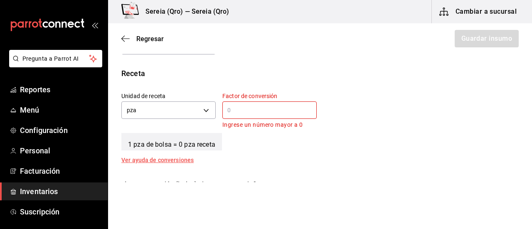
click at [228, 114] on input "text" at bounding box center [269, 110] width 94 height 10
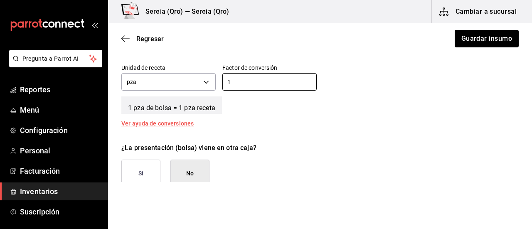
scroll to position [298, 0]
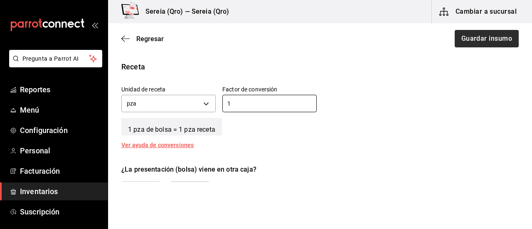
type input "1"
click at [487, 40] on button "Guardar insumo" at bounding box center [486, 38] width 65 height 17
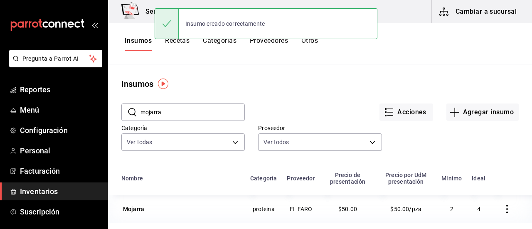
click at [180, 41] on button "Recetas" at bounding box center [177, 44] width 25 height 14
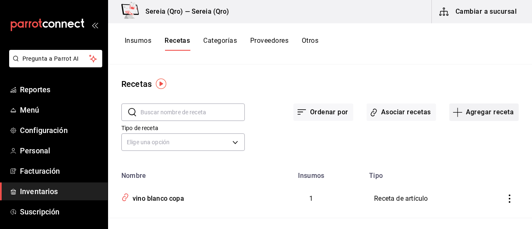
click at [472, 113] on button "Agregar receta" at bounding box center [483, 111] width 69 height 17
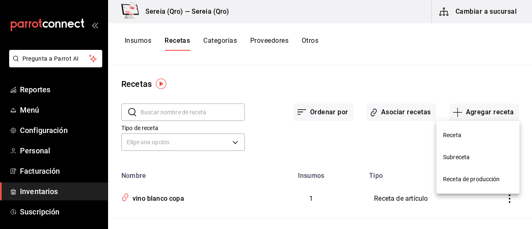
click at [382, 115] on div at bounding box center [266, 114] width 532 height 229
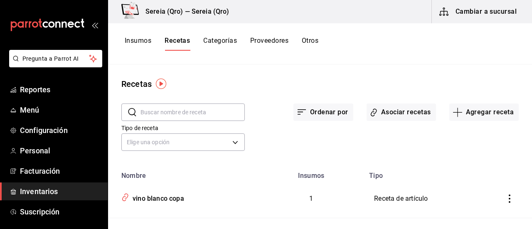
click at [382, 115] on button "Asociar recetas" at bounding box center [401, 111] width 69 height 17
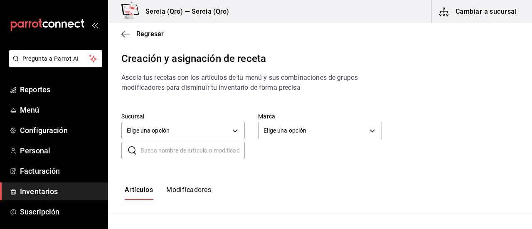
click at [153, 151] on input "text" at bounding box center [192, 150] width 104 height 17
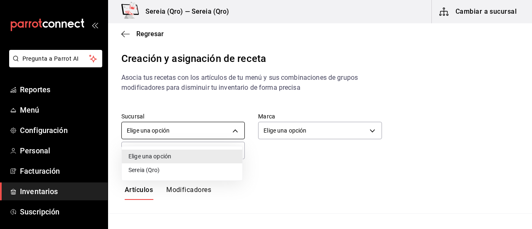
click at [149, 133] on body "Pregunta a Parrot AI Reportes Menú Configuración Personal Facturación Inventari…" at bounding box center [266, 107] width 532 height 215
click at [151, 130] on div at bounding box center [266, 114] width 532 height 229
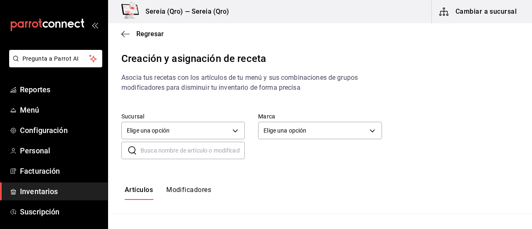
click at [162, 153] on input "text" at bounding box center [192, 150] width 104 height 17
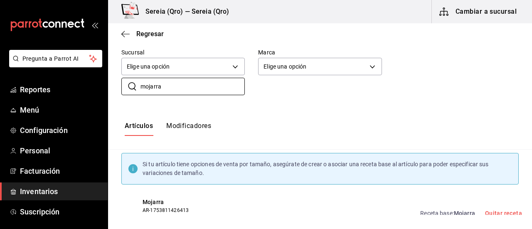
scroll to position [83, 0]
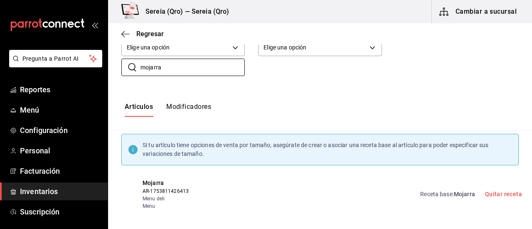
type input "mojarra"
click at [443, 194] on link "Receta base : Mojarra" at bounding box center [447, 194] width 55 height 9
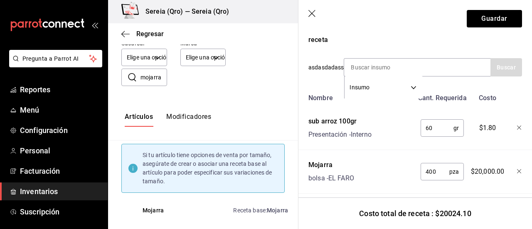
scroll to position [166, 0]
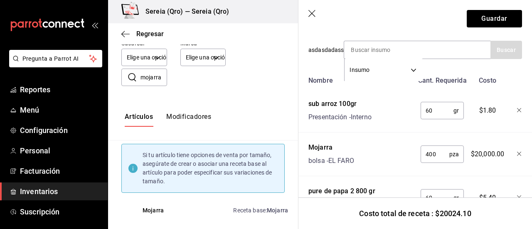
drag, startPoint x: 436, startPoint y: 153, endPoint x: 417, endPoint y: 154, distance: 19.1
click at [421, 154] on input "400" at bounding box center [435, 154] width 29 height 17
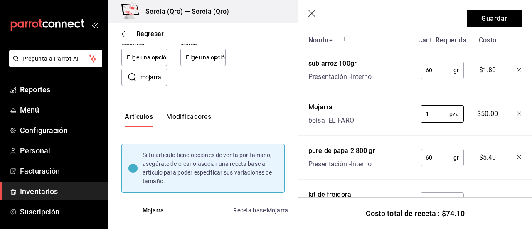
scroll to position [208, 0]
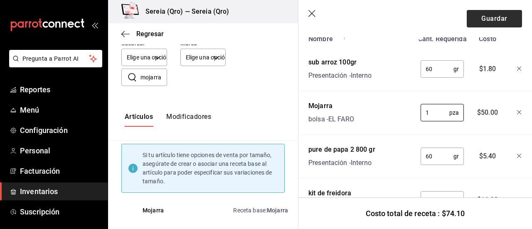
type input "1"
click at [487, 20] on button "Guardar" at bounding box center [494, 18] width 55 height 17
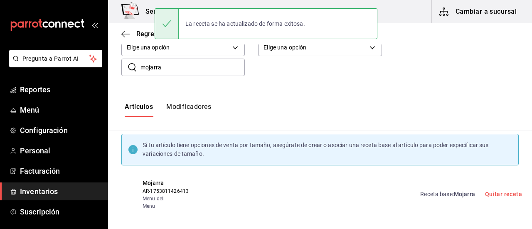
scroll to position [3, 0]
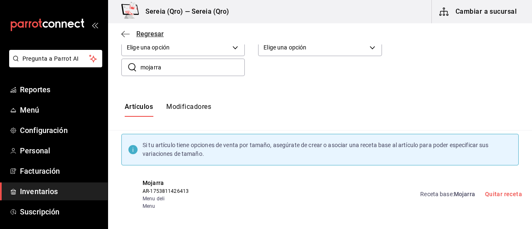
click at [125, 34] on icon "button" at bounding box center [125, 33] width 8 height 7
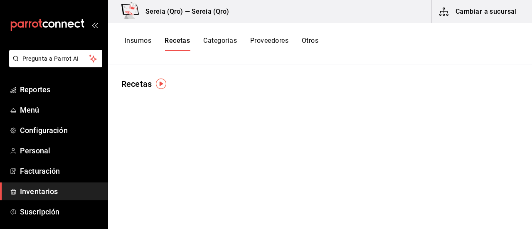
click at [458, 20] on button "Cambiar a sucursal" at bounding box center [478, 11] width 93 height 23
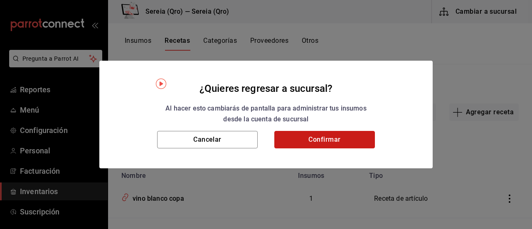
click at [338, 139] on button "Confirmar" at bounding box center [324, 139] width 101 height 17
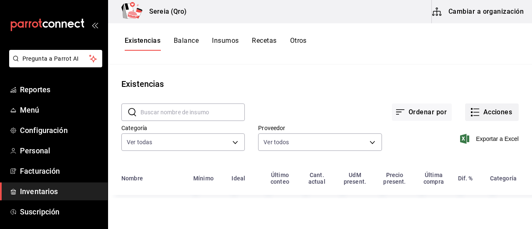
click at [479, 110] on icon "button" at bounding box center [475, 112] width 10 height 10
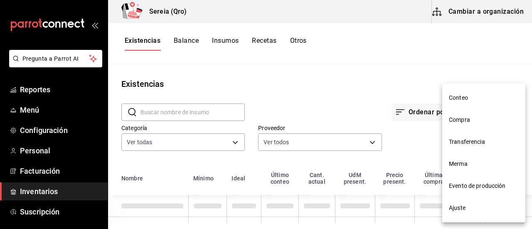
click at [462, 119] on span "Compra" at bounding box center [484, 120] width 70 height 9
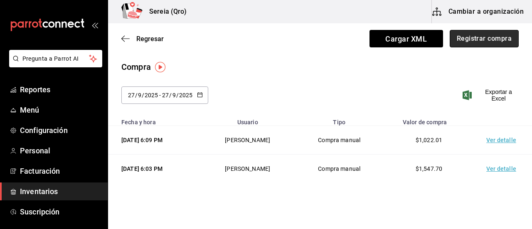
click at [460, 41] on button "Registrar compra" at bounding box center [484, 38] width 69 height 17
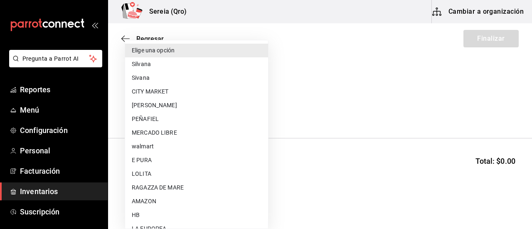
click at [261, 113] on body "Pregunta a Parrot AI Reportes Menú Configuración Personal Facturación Inventari…" at bounding box center [266, 91] width 532 height 182
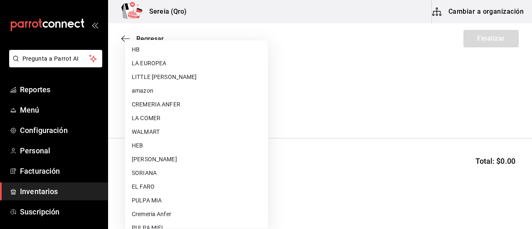
scroll to position [166, 0]
click at [153, 185] on li "EL FARO" at bounding box center [196, 186] width 143 height 14
type input "e7b04ccc-d80c-4890-8d30-cdb7b7ae66cd"
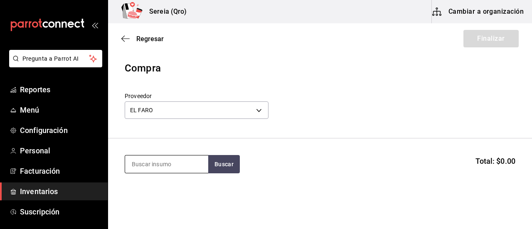
click at [154, 168] on input at bounding box center [166, 163] width 83 height 17
type input "mojarr"
click at [215, 162] on button "Buscar" at bounding box center [224, 164] width 32 height 18
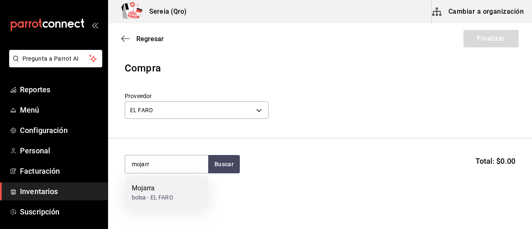
click at [153, 191] on div "Mojarra" at bounding box center [153, 188] width 42 height 10
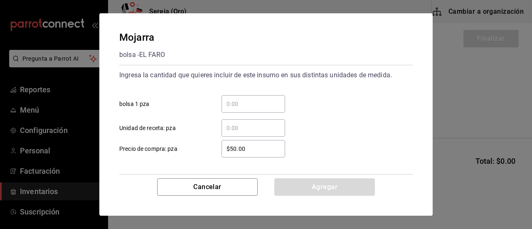
click at [244, 107] on input "​ bolsa 1 pza" at bounding box center [253, 104] width 64 height 10
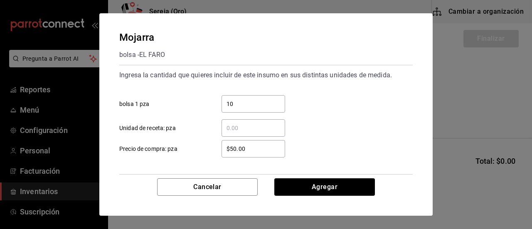
scroll to position [40, 0]
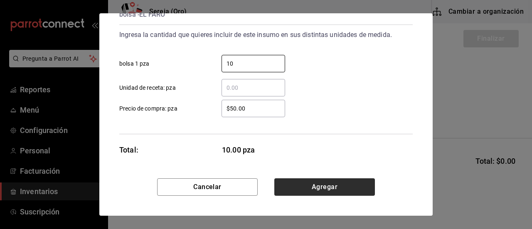
type input "10"
click at [328, 191] on button "Agregar" at bounding box center [324, 186] width 101 height 17
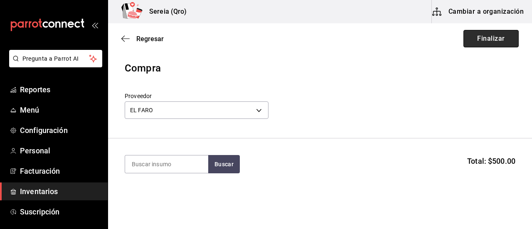
click at [482, 37] on button "Finalizar" at bounding box center [490, 38] width 55 height 17
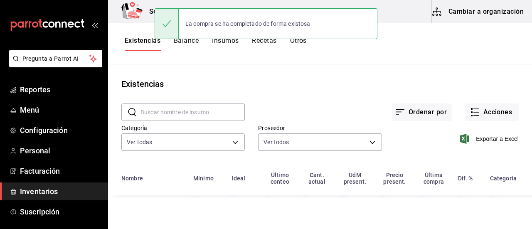
drag, startPoint x: 188, startPoint y: 113, endPoint x: 199, endPoint y: 112, distance: 11.7
click at [188, 113] on input "text" at bounding box center [192, 112] width 104 height 17
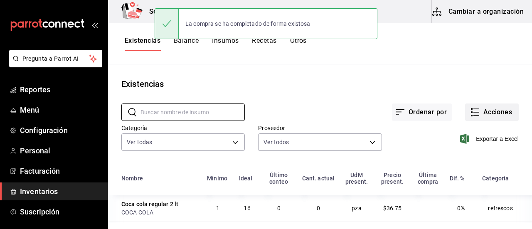
click at [465, 115] on button "Acciones" at bounding box center [492, 111] width 54 height 17
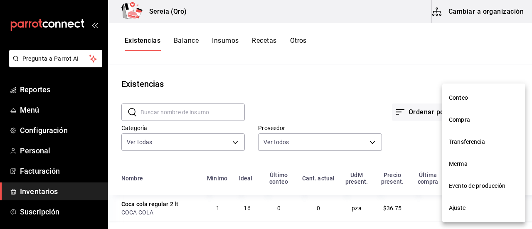
click at [461, 121] on span "Compra" at bounding box center [484, 120] width 70 height 9
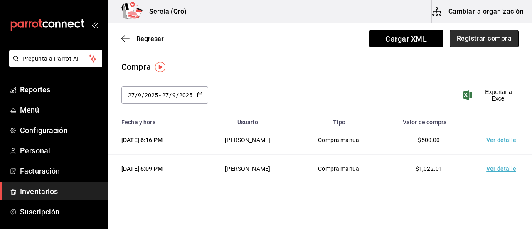
click at [482, 42] on button "Registrar compra" at bounding box center [484, 38] width 69 height 17
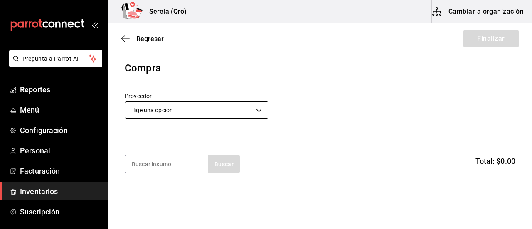
click at [254, 109] on body "Pregunta a Parrot AI Reportes Menú Configuración Personal Facturación Inventari…" at bounding box center [266, 91] width 532 height 182
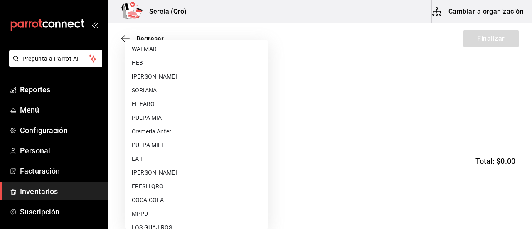
scroll to position [249, 0]
click at [149, 45] on li "WALMART" at bounding box center [196, 48] width 143 height 14
type input "df327d4c-892f-4a8b-a3c6-28de594939f1"
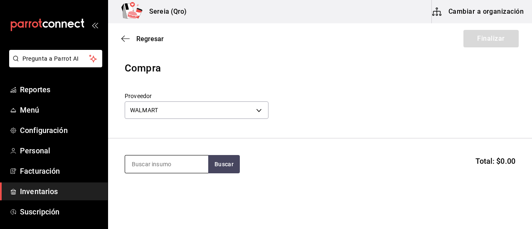
click at [152, 167] on input at bounding box center [166, 163] width 83 height 17
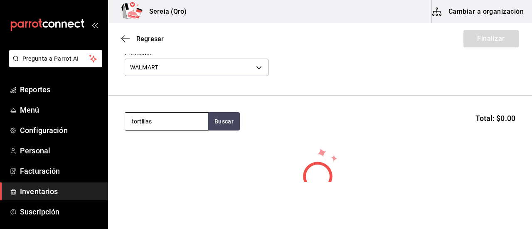
scroll to position [42, 0]
click at [158, 127] on input "tortilla" at bounding box center [166, 122] width 83 height 17
type input "t"
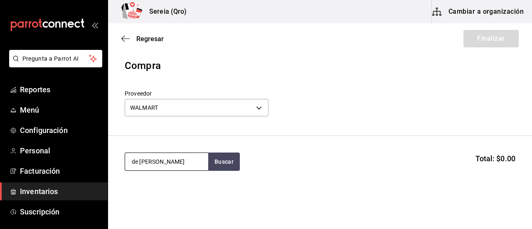
scroll to position [0, 0]
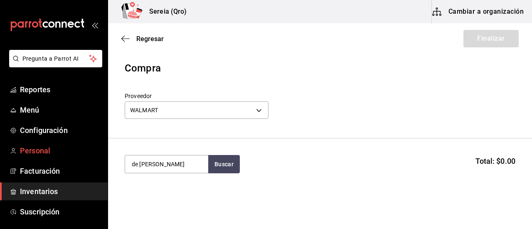
drag, startPoint x: 165, startPoint y: 169, endPoint x: 98, endPoint y: 157, distance: 67.5
click at [98, 157] on div "Pregunta a Parrot AI Reportes Menú Configuración Personal Facturación Inventari…" at bounding box center [266, 91] width 532 height 182
type input "tortillinas"
drag, startPoint x: 178, startPoint y: 164, endPoint x: 109, endPoint y: 172, distance: 69.4
click at [109, 172] on section "tortillinas Buscar Total: $0.00" at bounding box center [320, 164] width 424 height 52
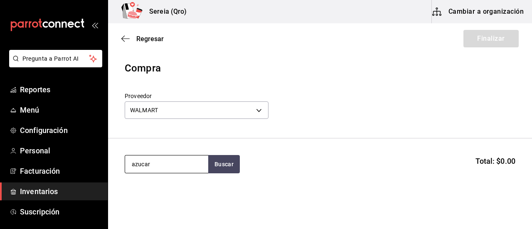
type input "azucar"
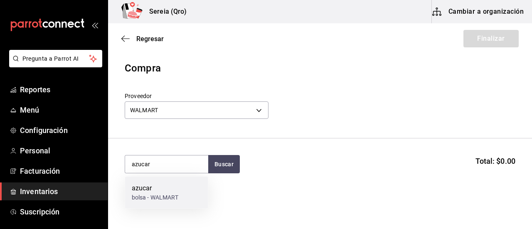
click at [142, 192] on div "azucar" at bounding box center [155, 188] width 47 height 10
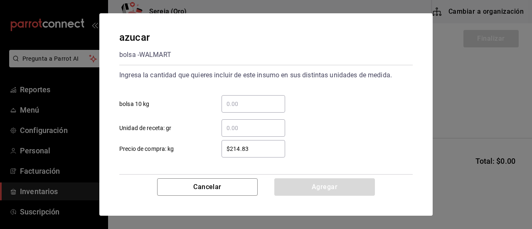
click at [234, 108] on div "​" at bounding box center [253, 103] width 64 height 17
click at [234, 108] on input "​ bolsa 10 kg" at bounding box center [253, 104] width 64 height 10
click at [231, 101] on input "​ bolsa 10 kg" at bounding box center [253, 104] width 64 height 10
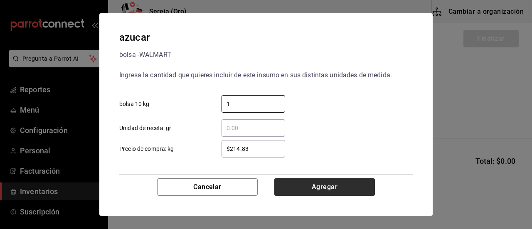
type input "1"
click at [348, 189] on button "Agregar" at bounding box center [324, 186] width 101 height 17
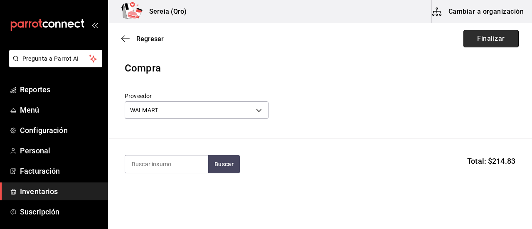
click at [480, 33] on button "Finalizar" at bounding box center [490, 38] width 55 height 17
